Goal: Information Seeking & Learning: Learn about a topic

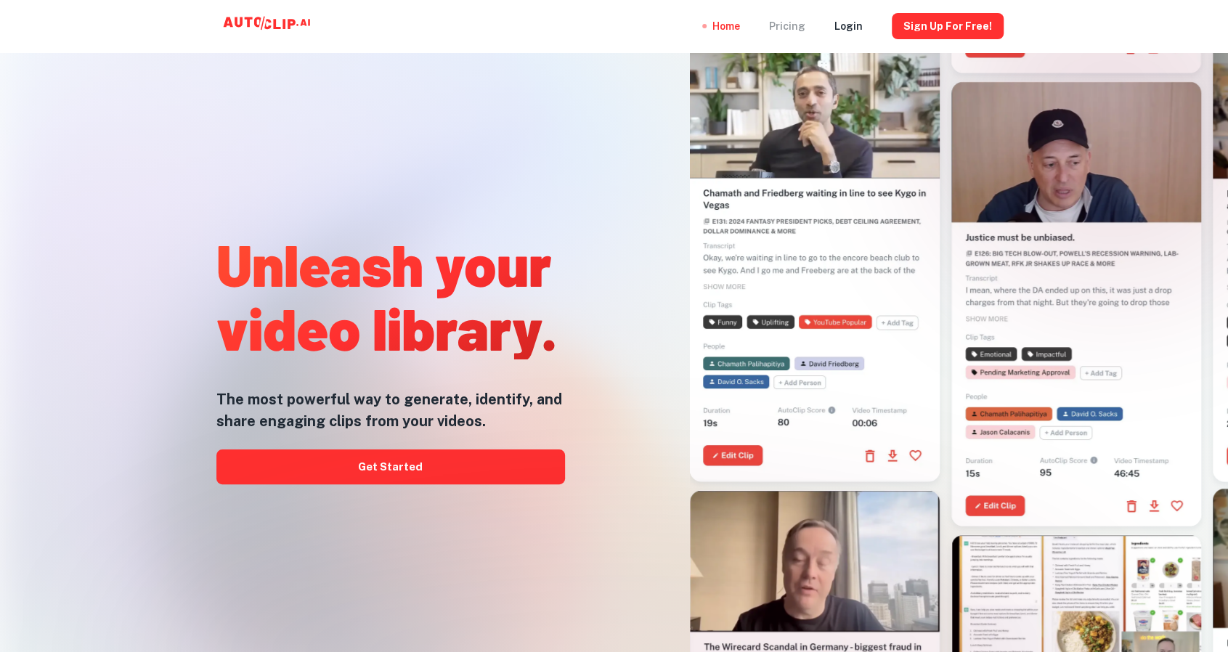
click at [782, 27] on div "Pricing" at bounding box center [787, 26] width 36 height 52
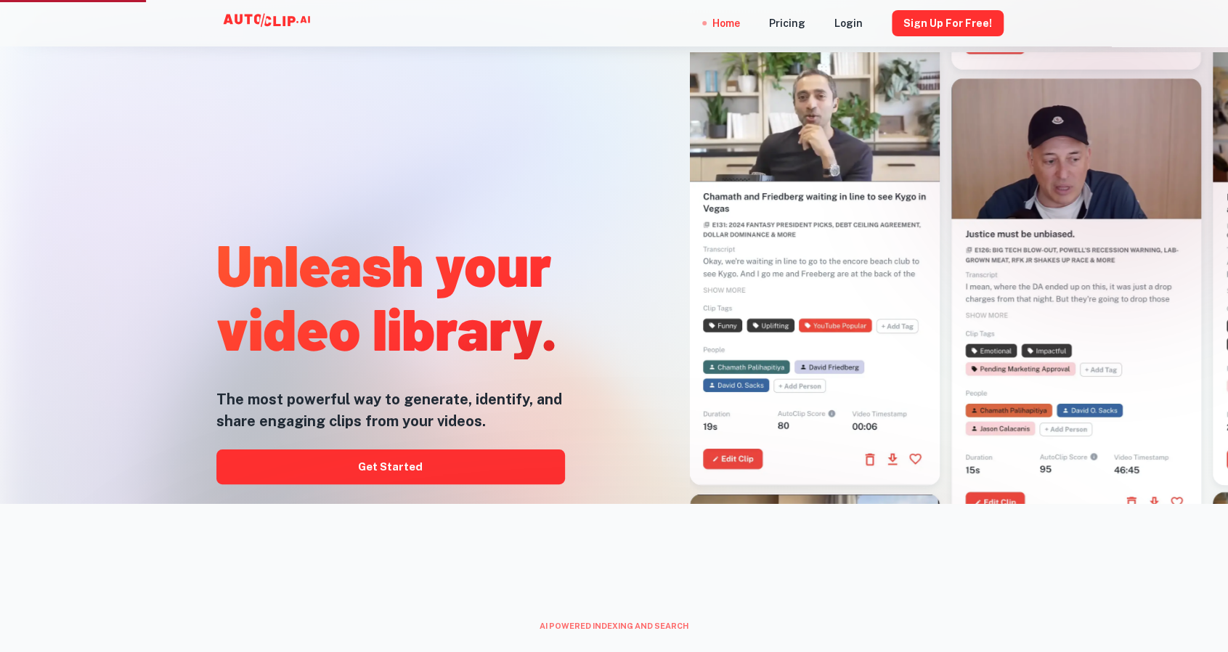
scroll to position [145, 0]
